Goal: Task Accomplishment & Management: Manage account settings

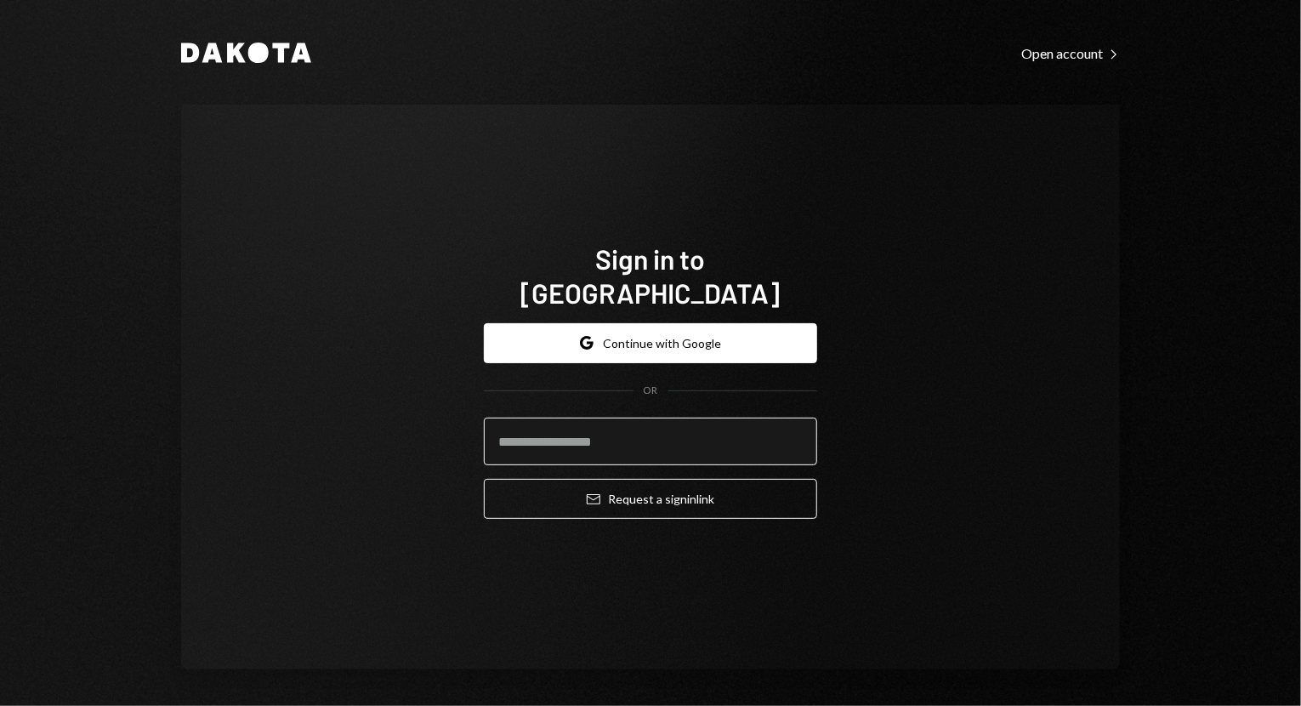
click at [725, 426] on input "email" at bounding box center [650, 442] width 333 height 48
click at [0, 705] on com-1password-button at bounding box center [0, 706] width 0 height 0
type input "**********"
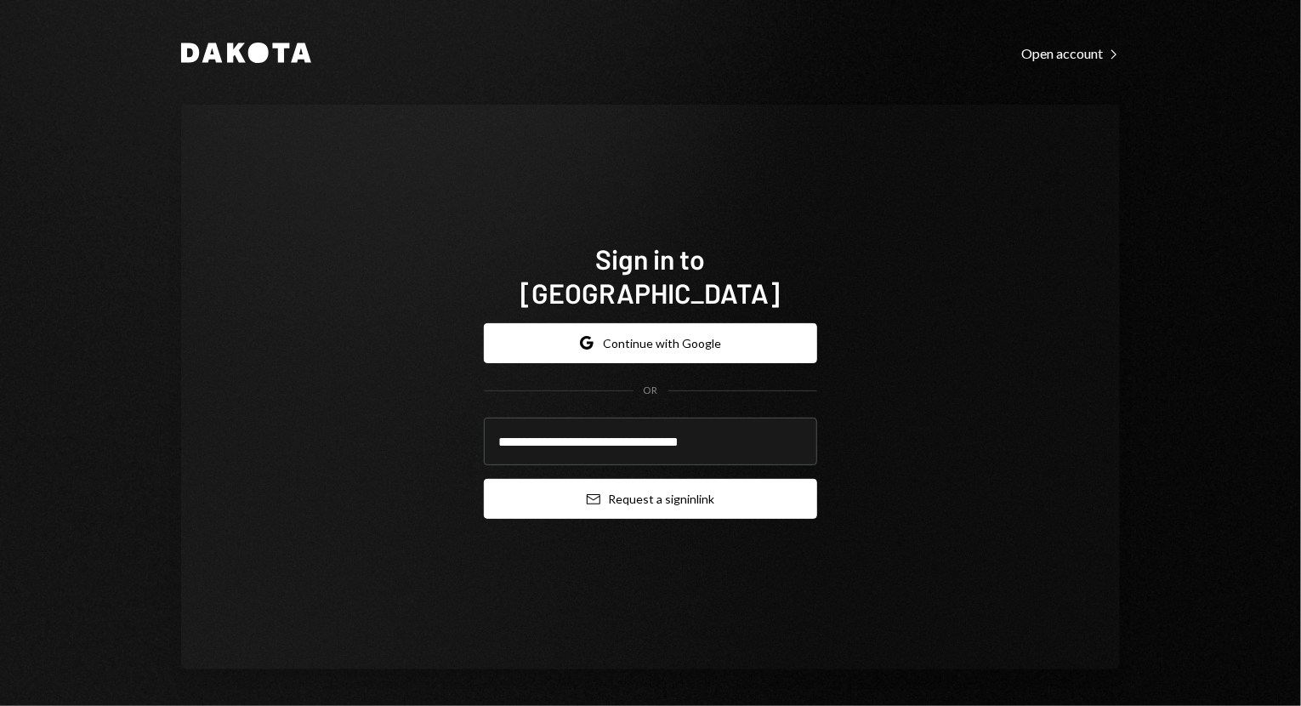
click at [634, 483] on button "Email Request a sign in link" at bounding box center [650, 499] width 333 height 40
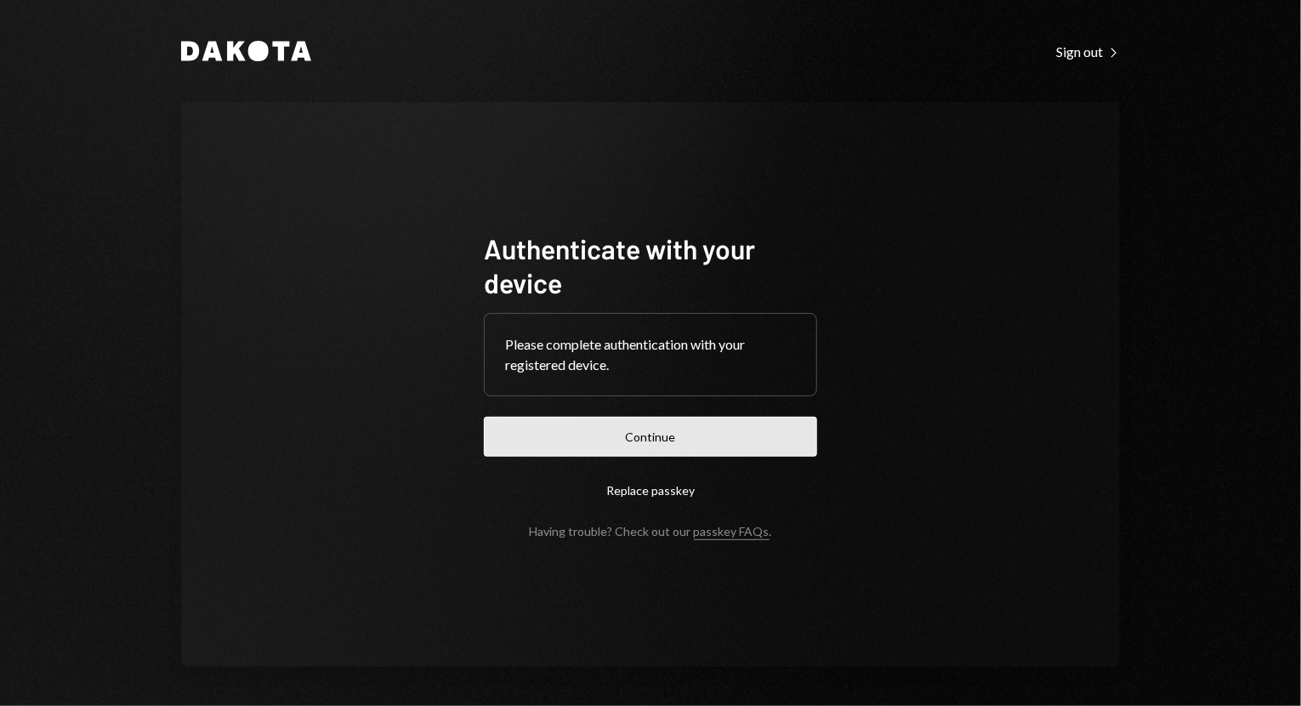
click at [599, 446] on button "Continue" at bounding box center [650, 437] width 333 height 40
click at [587, 436] on button "Continue" at bounding box center [650, 437] width 333 height 40
click at [616, 436] on button "Continue" at bounding box center [650, 437] width 333 height 40
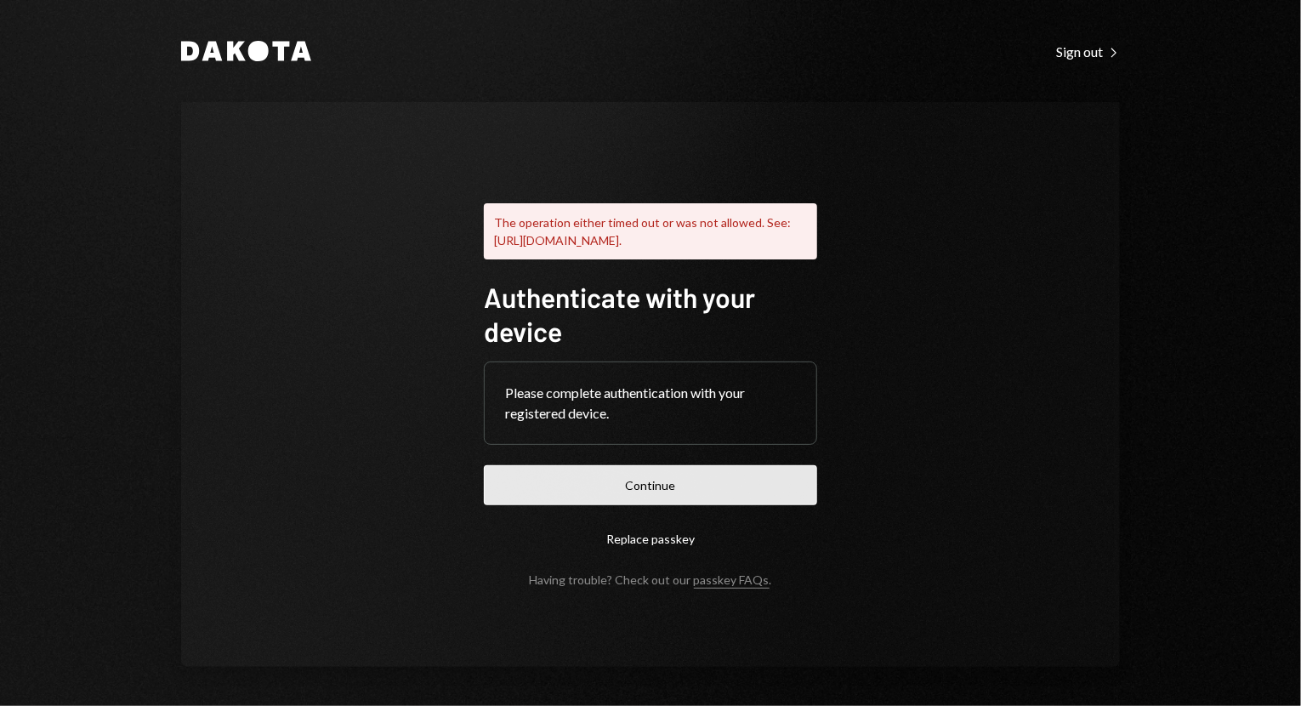
click at [754, 482] on button "Continue" at bounding box center [650, 485] width 333 height 40
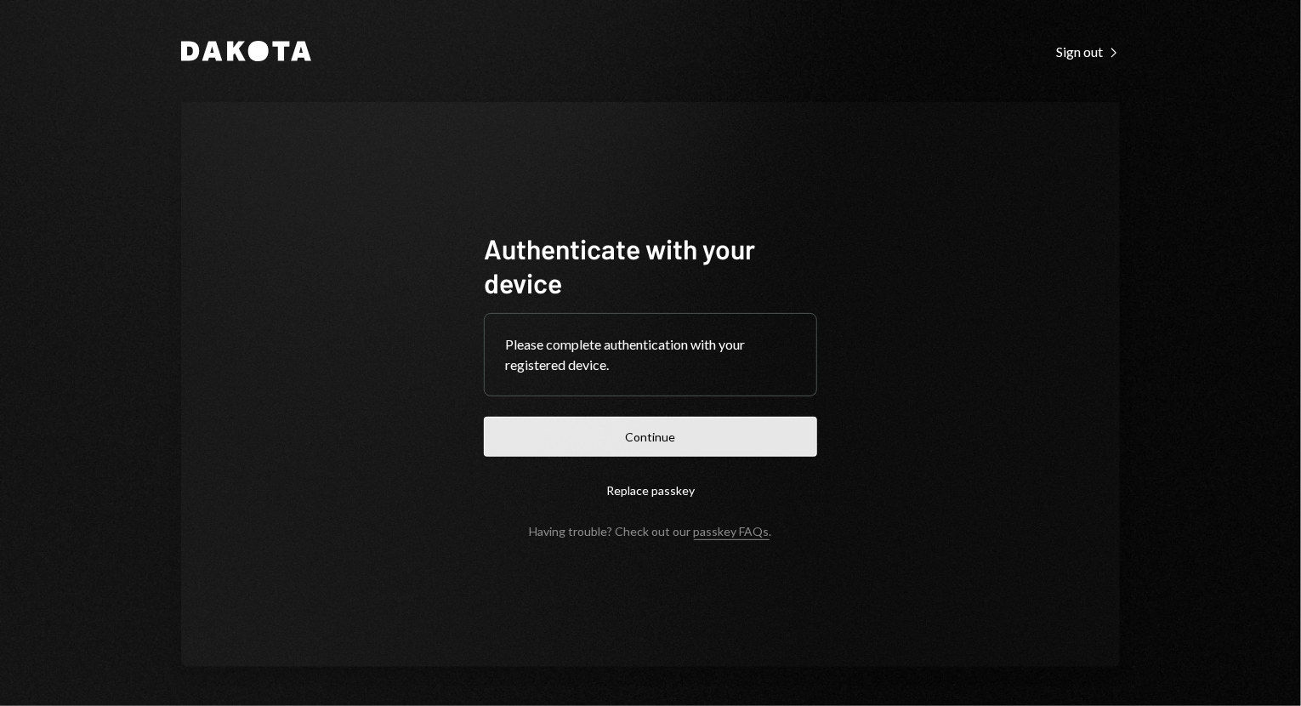
click at [622, 433] on button "Continue" at bounding box center [650, 437] width 333 height 40
click at [563, 443] on button "Continue" at bounding box center [650, 437] width 333 height 40
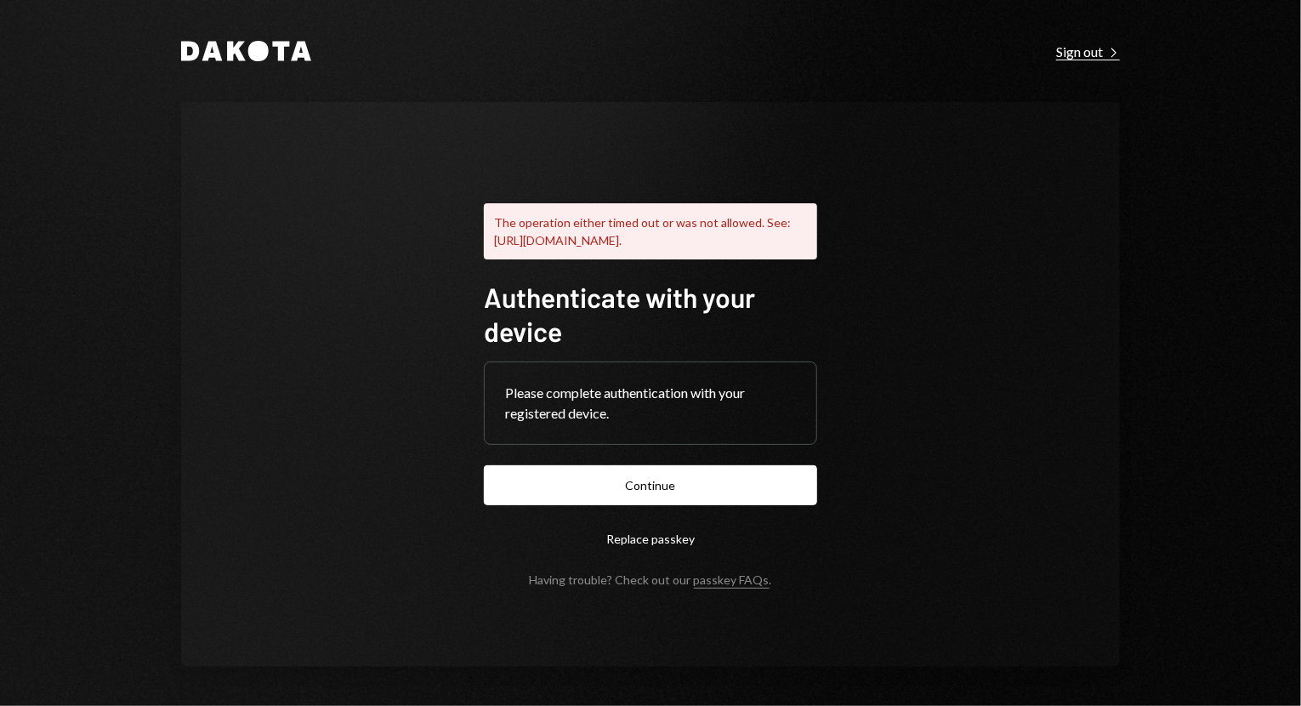
click at [1079, 55] on div "Sign out Right Caret" at bounding box center [1089, 51] width 64 height 17
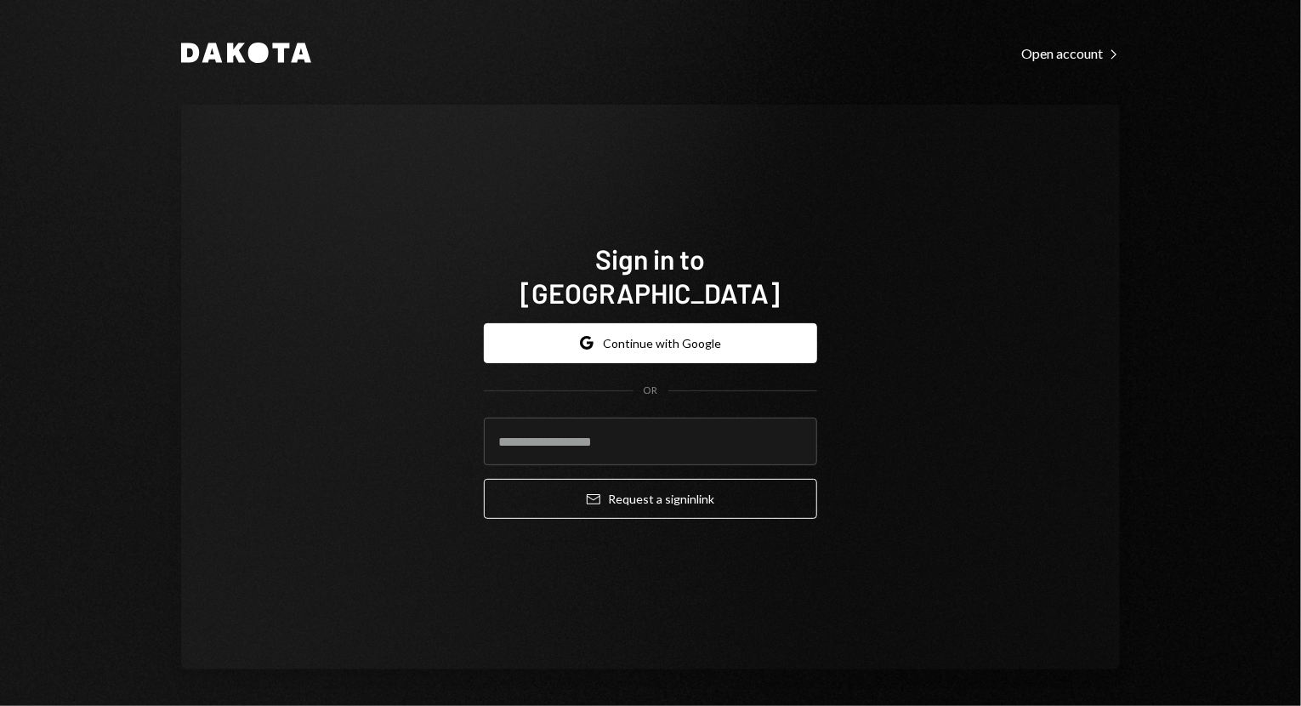
type input "**********"
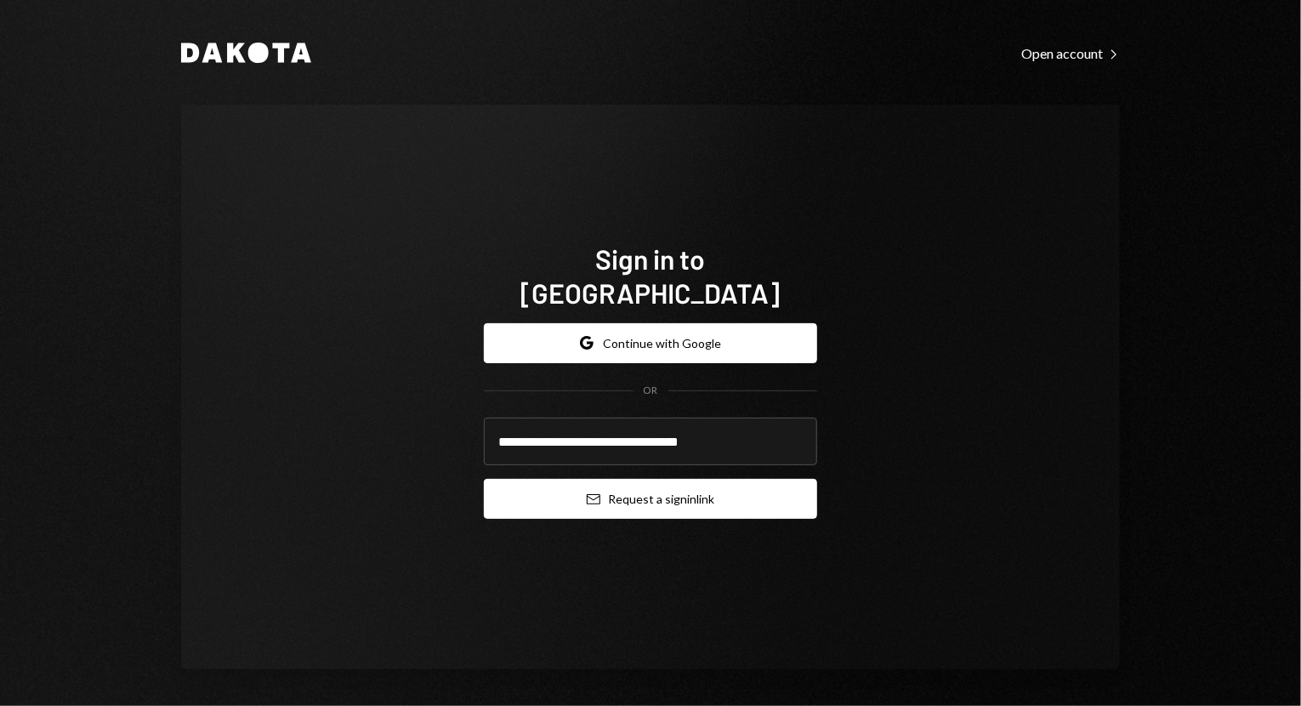
click at [641, 485] on button "Email Request a sign in link" at bounding box center [650, 499] width 333 height 40
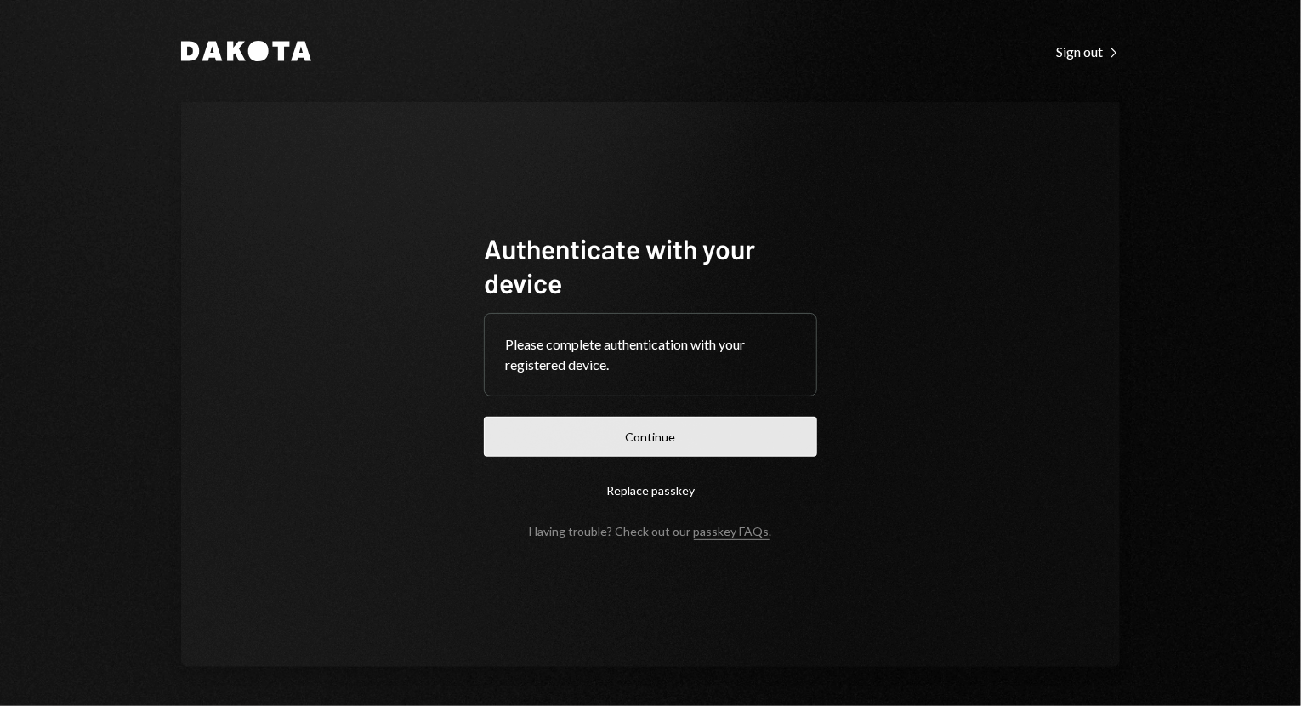
click at [653, 434] on button "Continue" at bounding box center [650, 437] width 333 height 40
